Goal: Information Seeking & Learning: Learn about a topic

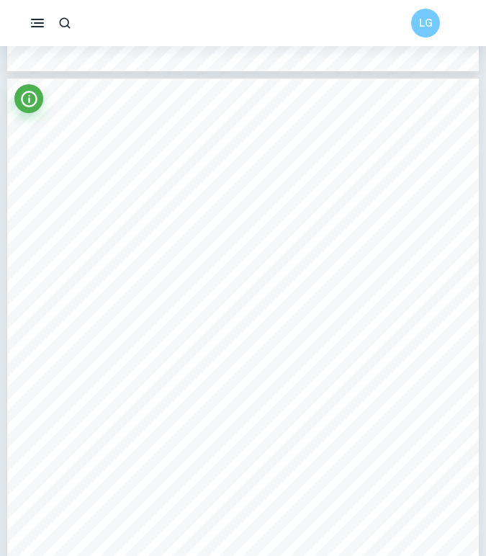
scroll to position [1918, 0]
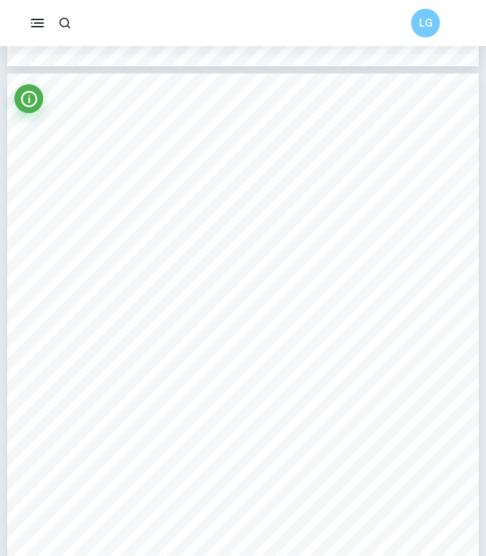
drag, startPoint x: 65, startPoint y: 81, endPoint x: 171, endPoint y: 453, distance: 386.0
click at [151, 464] on div "krx863 2 Research by [PERSON_NAME] highlights the adverse impacts of diamond mi…" at bounding box center [243, 379] width 472 height 611
click at [151, 456] on span "important global issues." at bounding box center [107, 454] width 88 height 9
drag, startPoint x: 151, startPoint y: 456, endPoint x: 63, endPoint y: 141, distance: 327.7
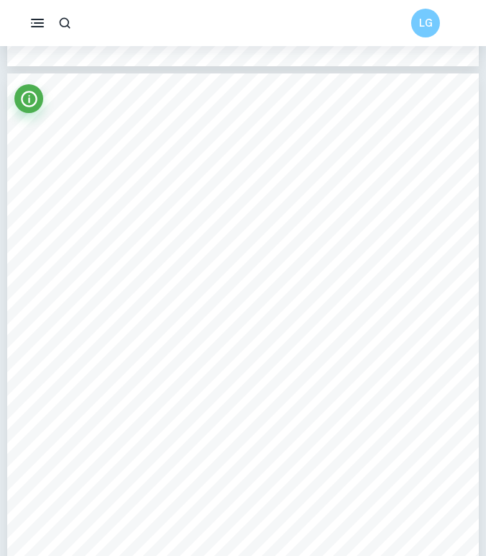
click at [63, 140] on div "krx863 2 Research by [PERSON_NAME] highlights the adverse impacts of diamond mi…" at bounding box center [243, 379] width 472 height 611
click at [67, 142] on div "krx863 2 Research by [PERSON_NAME] highlights the adverse impacts of diamond mi…" at bounding box center [243, 379] width 472 height 611
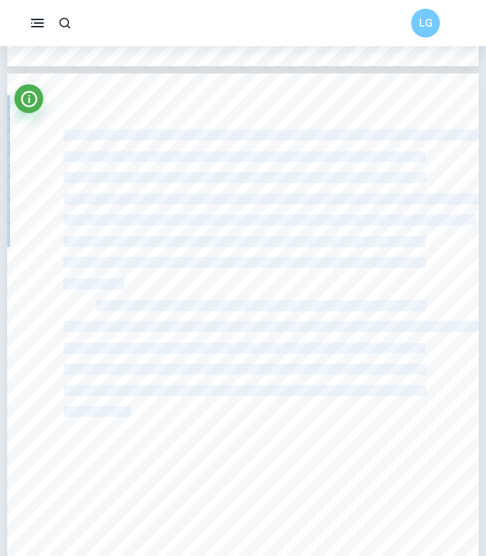
drag, startPoint x: 65, startPoint y: 135, endPoint x: 130, endPoint y: 417, distance: 289.3
click at [130, 417] on div "krx863 2 Research by [PERSON_NAME] highlights the adverse impacts of diamond mi…" at bounding box center [243, 379] width 472 height 611
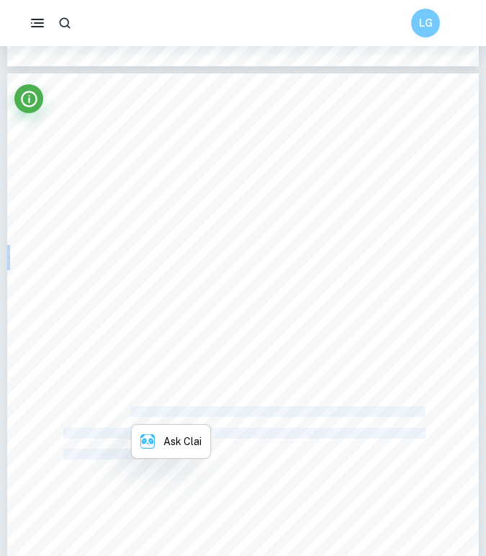
drag, startPoint x: 130, startPoint y: 417, endPoint x: 218, endPoint y: 460, distance: 98.3
click at [218, 460] on div "krx863 2 Research by [PERSON_NAME] highlights the adverse impacts of diamond mi…" at bounding box center [243, 379] width 472 height 611
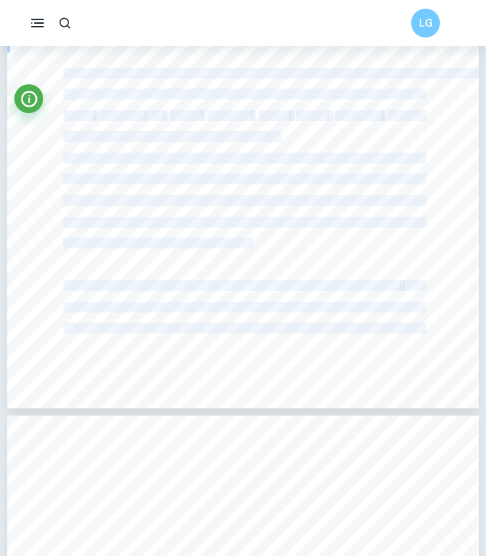
scroll to position [2812, 0]
drag, startPoint x: 97, startPoint y: 177, endPoint x: 332, endPoint y: 348, distance: 291.5
click at [332, 348] on div "krx863 3 Local context [GEOGRAPHIC_DATA], the world's smallest republic, grappl…" at bounding box center [243, 102] width 472 height 611
copy div "[GEOGRAPHIC_DATA], the world's smallest republic, grapples with the delicate ch…"
